Goal: Task Accomplishment & Management: Use online tool/utility

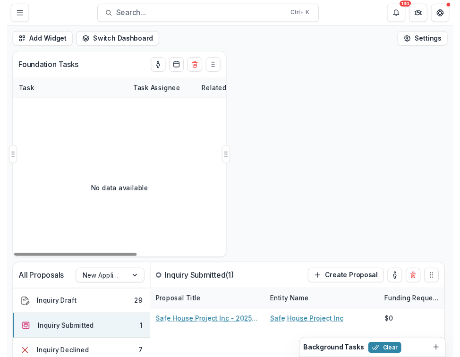
scroll to position [52, 0]
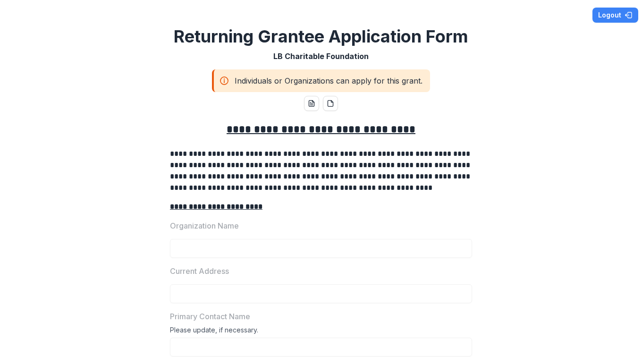
click at [189, 224] on p "Organization Name" at bounding box center [204, 225] width 69 height 11
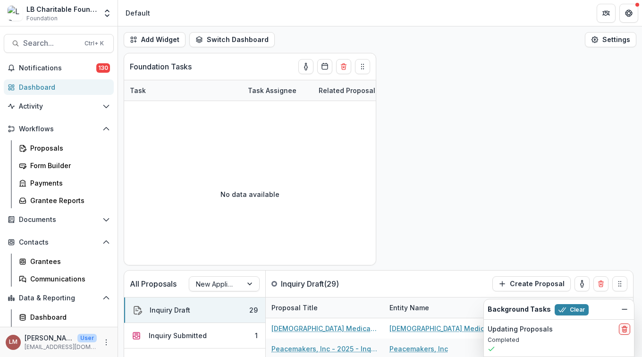
click at [57, 89] on div "Dashboard" at bounding box center [62, 87] width 87 height 10
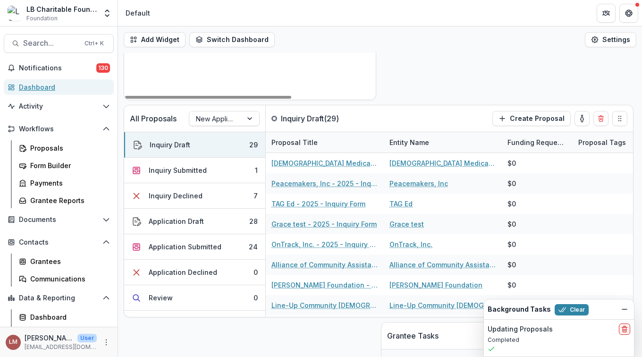
scroll to position [166, 0]
click at [248, 118] on div at bounding box center [250, 118] width 17 height 14
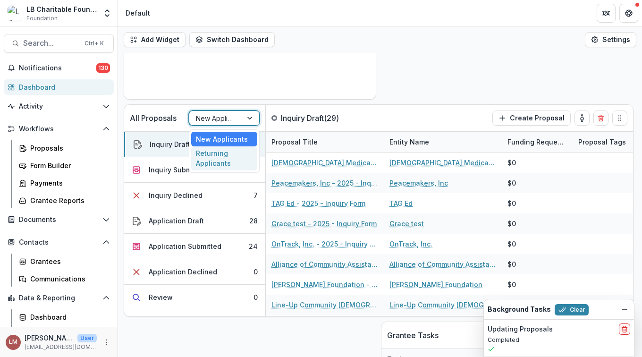
click at [212, 157] on div "Returning Applicants" at bounding box center [224, 158] width 66 height 25
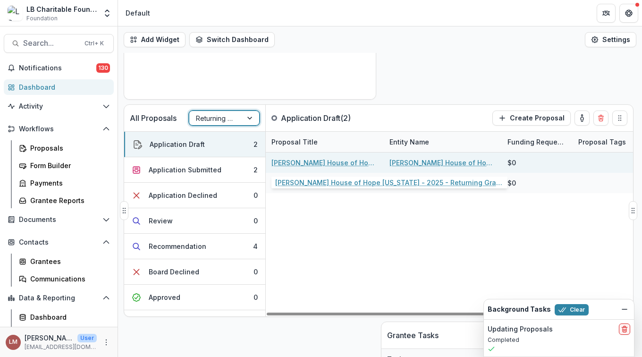
click at [295, 164] on link "Cameron's House of Hope South Carolina - 2025 - Returning Grantee Application F…" at bounding box center [325, 163] width 107 height 10
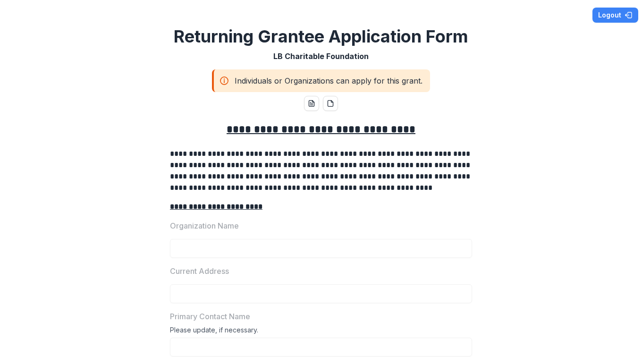
click at [406, 81] on div "Individuals or Organizations can apply for this grant." at bounding box center [321, 80] width 218 height 23
click at [225, 76] on icon at bounding box center [224, 80] width 9 height 11
click at [311, 104] on line "word-download" at bounding box center [311, 104] width 3 height 0
click at [222, 226] on p "Organization Name" at bounding box center [204, 225] width 69 height 11
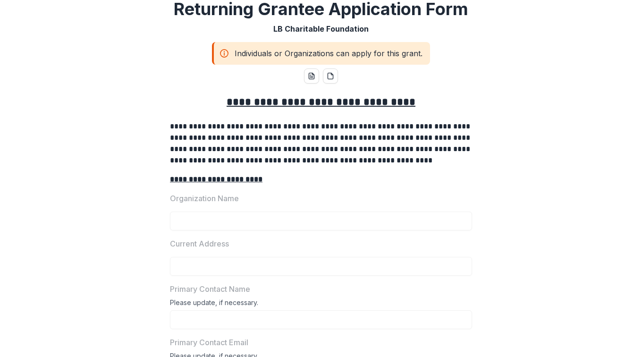
scroll to position [25, 0]
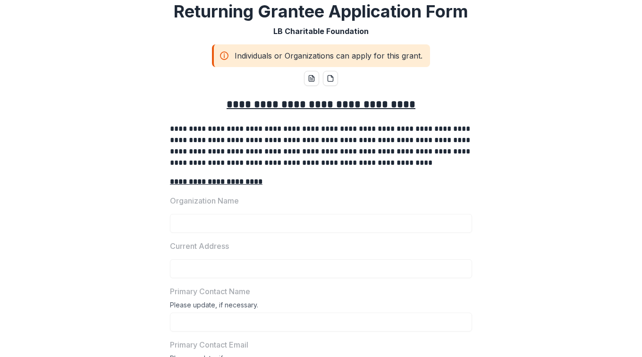
click at [221, 180] on u "**********" at bounding box center [216, 181] width 93 height 7
click at [198, 180] on u "**********" at bounding box center [216, 181] width 93 height 7
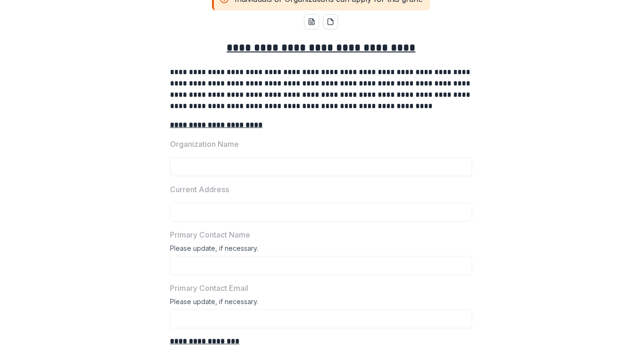
scroll to position [0, 0]
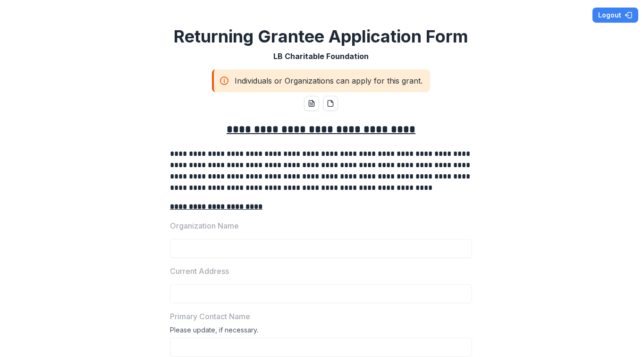
click at [204, 209] on u "**********" at bounding box center [216, 206] width 93 height 7
click at [184, 225] on p "Organization Name" at bounding box center [204, 225] width 69 height 11
click at [184, 209] on u "**********" at bounding box center [216, 206] width 93 height 7
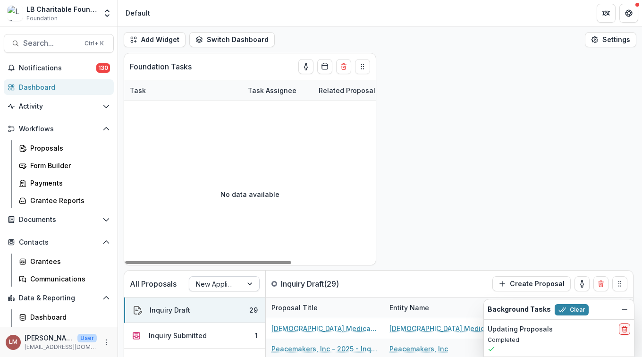
click at [250, 285] on div at bounding box center [250, 284] width 17 height 14
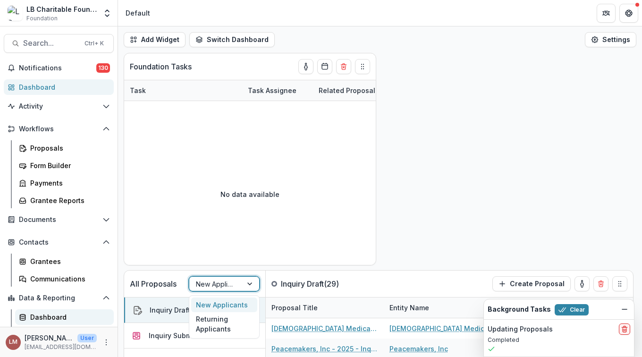
scroll to position [16, 0]
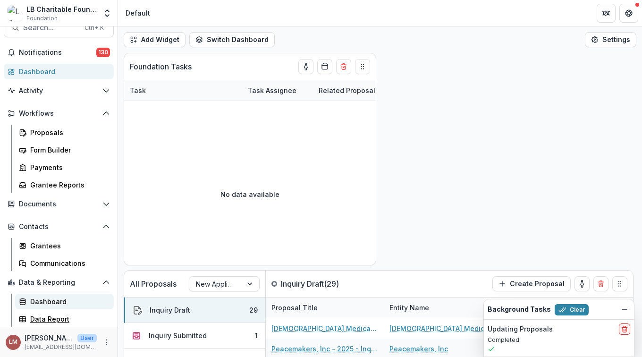
click at [54, 315] on div "Data Report" at bounding box center [68, 319] width 76 height 10
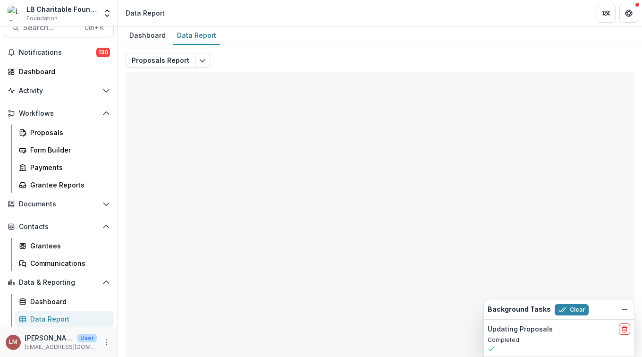
click at [52, 319] on div "Data Report" at bounding box center [68, 319] width 76 height 10
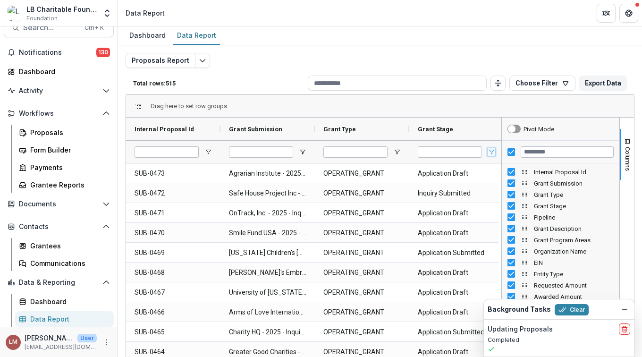
click at [493, 149] on span "Open Filter Menu" at bounding box center [492, 152] width 8 height 8
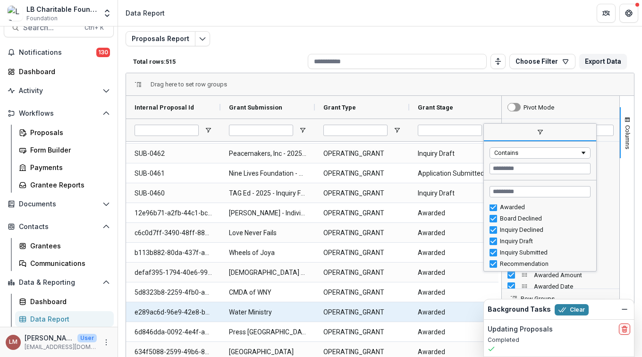
scroll to position [218, 0]
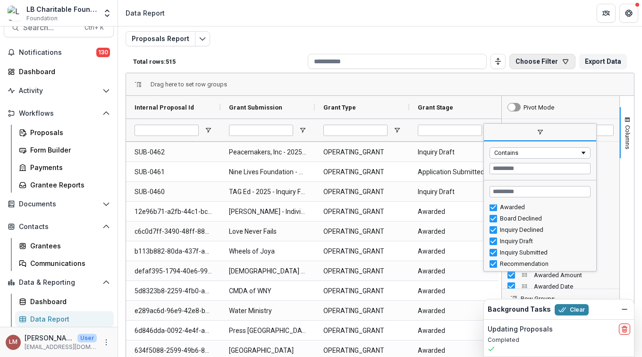
click at [563, 61] on icon "button" at bounding box center [566, 62] width 8 height 8
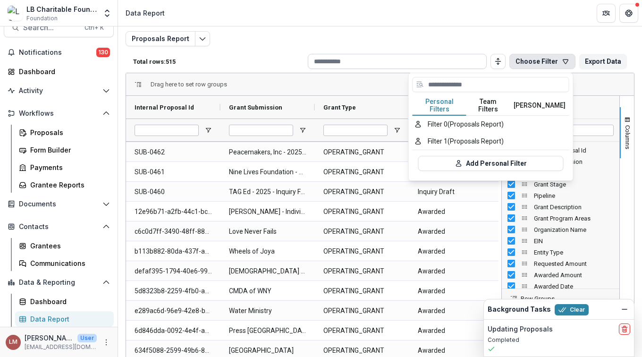
click at [364, 62] on input at bounding box center [397, 61] width 179 height 15
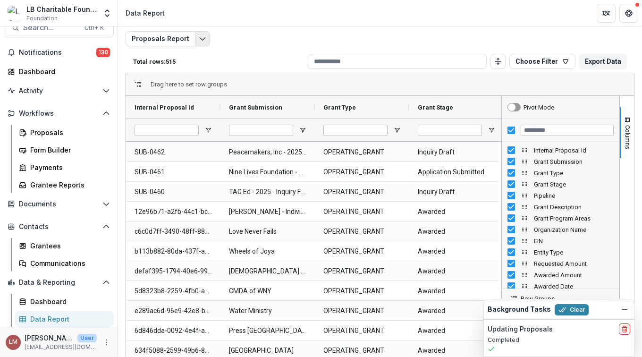
click at [197, 43] on button "Edit selected report" at bounding box center [202, 38] width 15 height 15
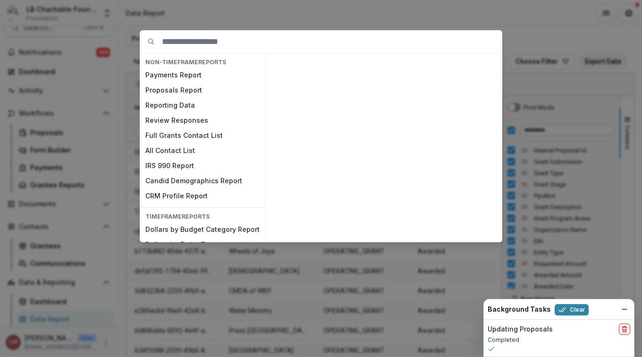
click at [259, 17] on div "NON-TIMEFRAME Reports Payments Report Proposals Report Reporting Data Review Re…" at bounding box center [321, 178] width 642 height 357
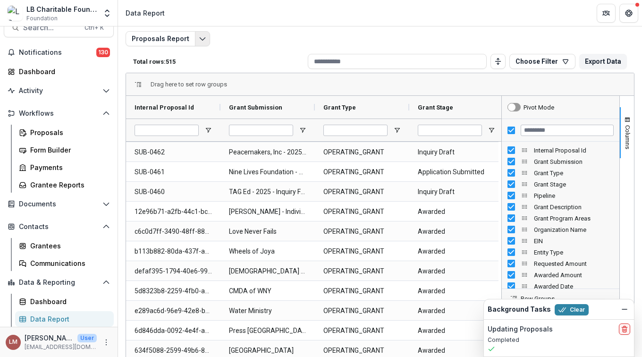
click at [199, 39] on icon "Edit selected report" at bounding box center [203, 39] width 8 height 8
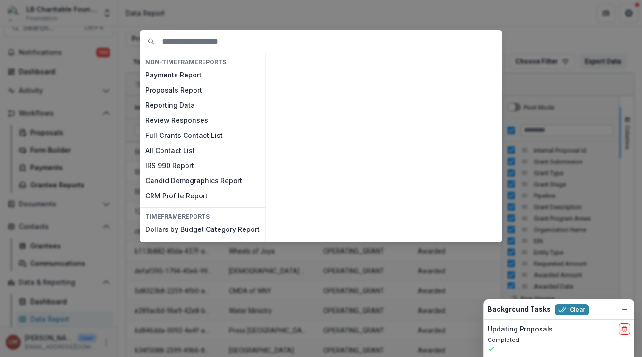
click at [293, 14] on div "NON-TIMEFRAME Reports Payments Report Proposals Report Reporting Data Review Re…" at bounding box center [321, 178] width 642 height 357
